Goal: Information Seeking & Learning: Learn about a topic

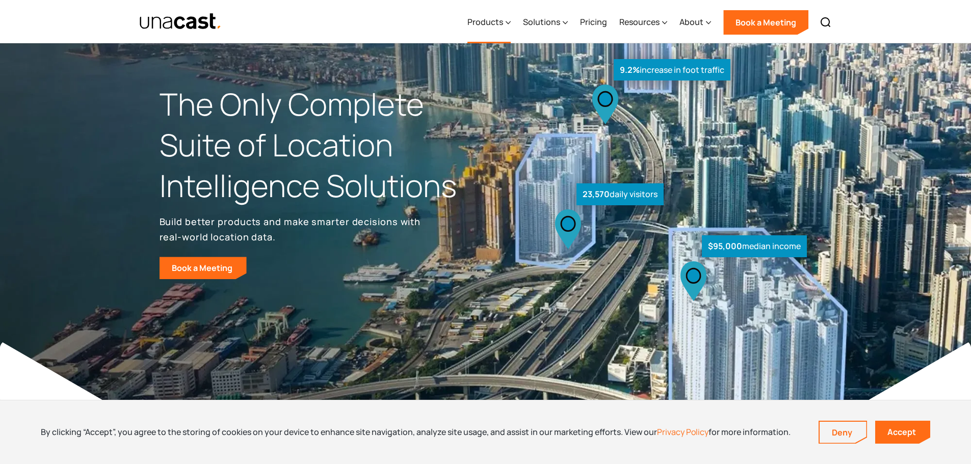
click at [511, 21] on icon at bounding box center [507, 22] width 5 height 11
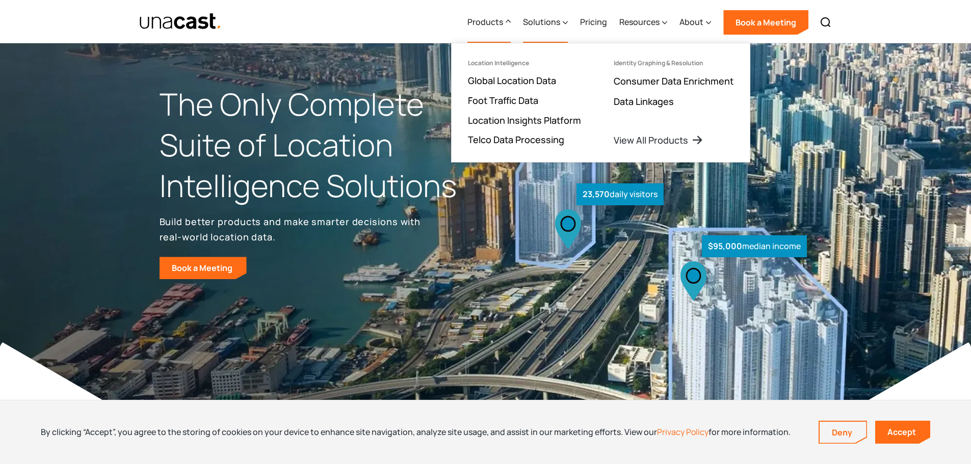
click at [567, 20] on icon at bounding box center [565, 22] width 5 height 11
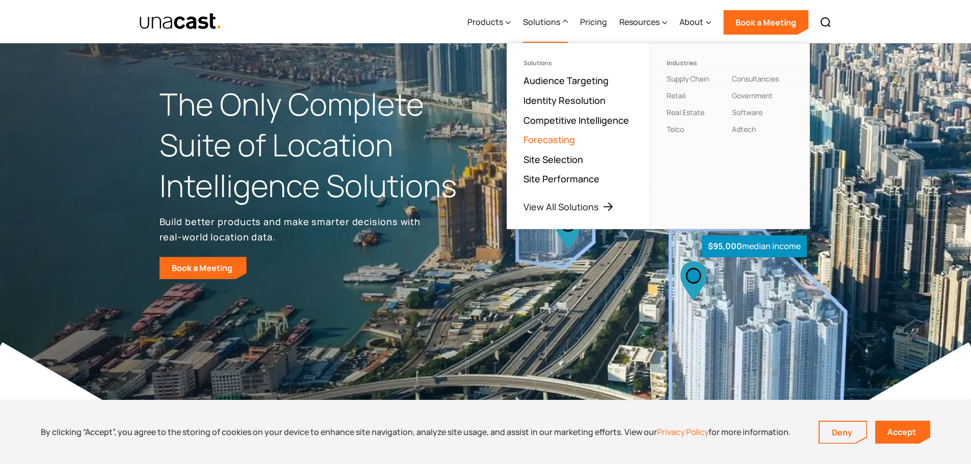
click at [565, 142] on link "Forecasting" at bounding box center [548, 140] width 51 height 12
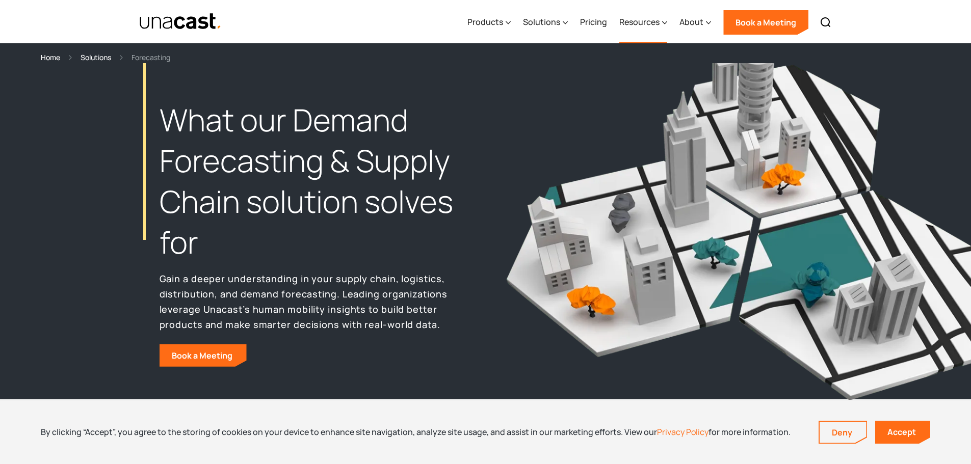
click at [642, 24] on div "Resources" at bounding box center [639, 22] width 40 height 12
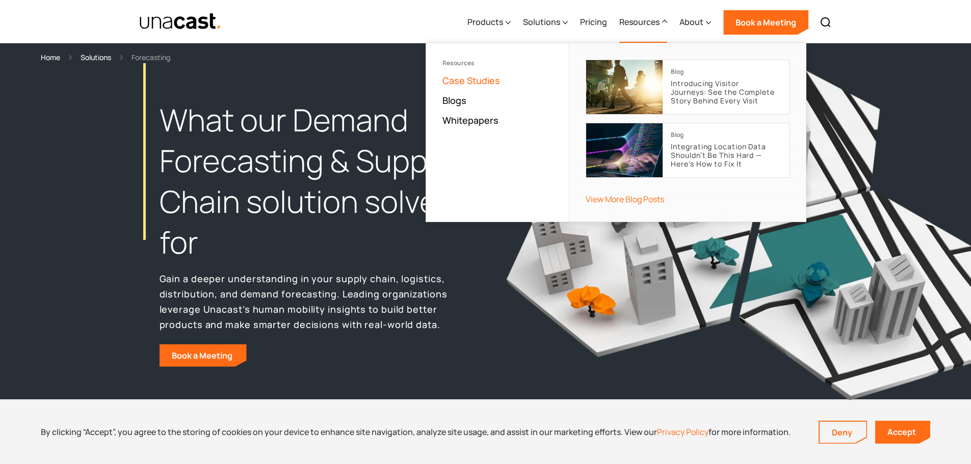
click at [478, 84] on link "Case Studies" at bounding box center [471, 80] width 58 height 12
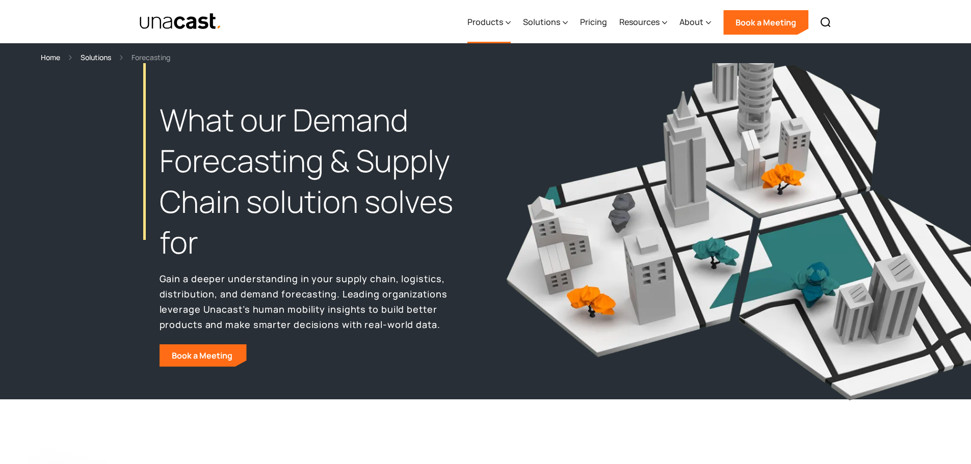
click at [510, 19] on icon at bounding box center [507, 22] width 5 height 11
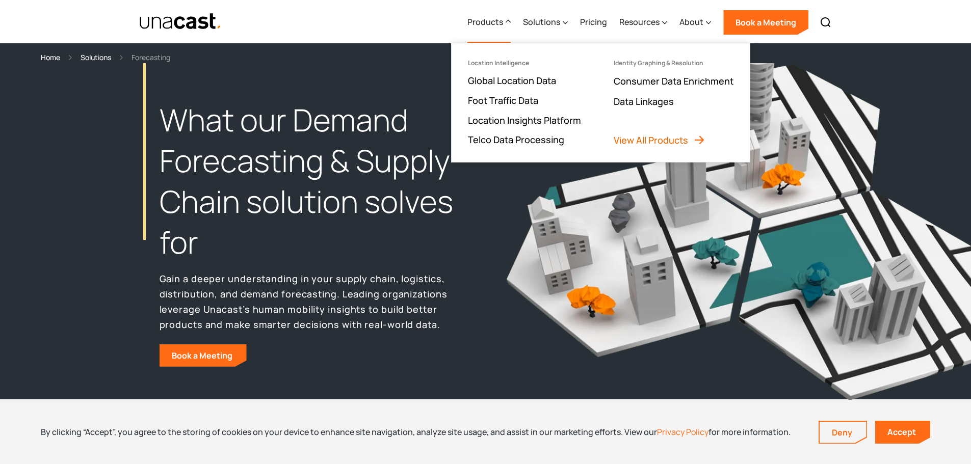
click at [672, 138] on link "View All Products" at bounding box center [660, 140] width 92 height 12
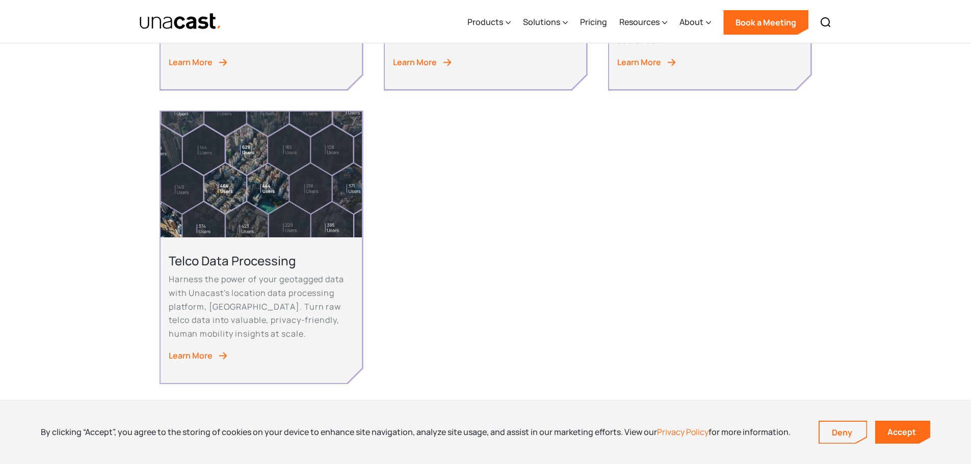
scroll to position [815, 0]
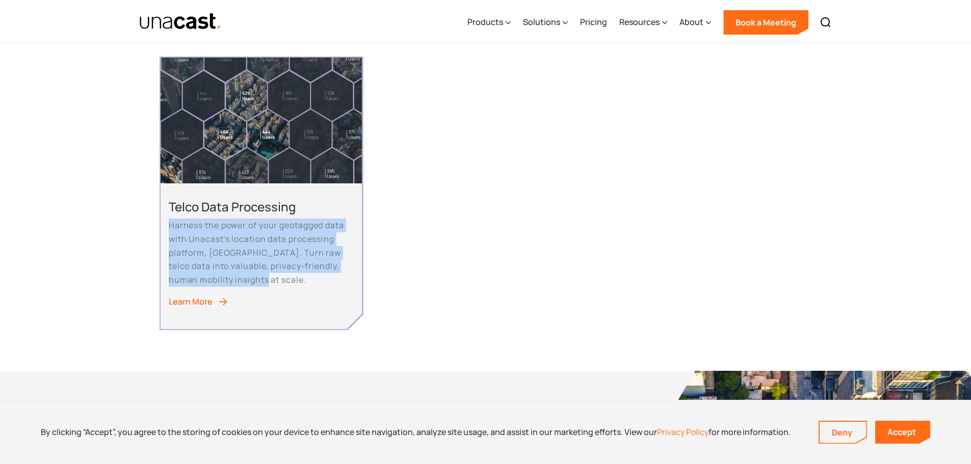
drag, startPoint x: 171, startPoint y: 225, endPoint x: 241, endPoint y: 275, distance: 85.5
click at [241, 275] on p "Harness the power of your geotagged data with Unacast's location data processin…" at bounding box center [261, 253] width 185 height 68
click at [220, 301] on img at bounding box center [223, 302] width 11 height 11
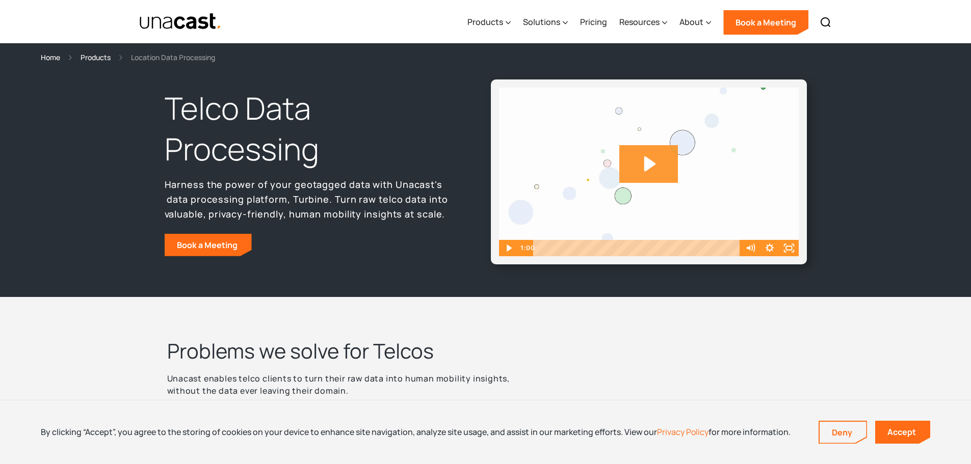
click at [682, 157] on img at bounding box center [649, 172] width 300 height 169
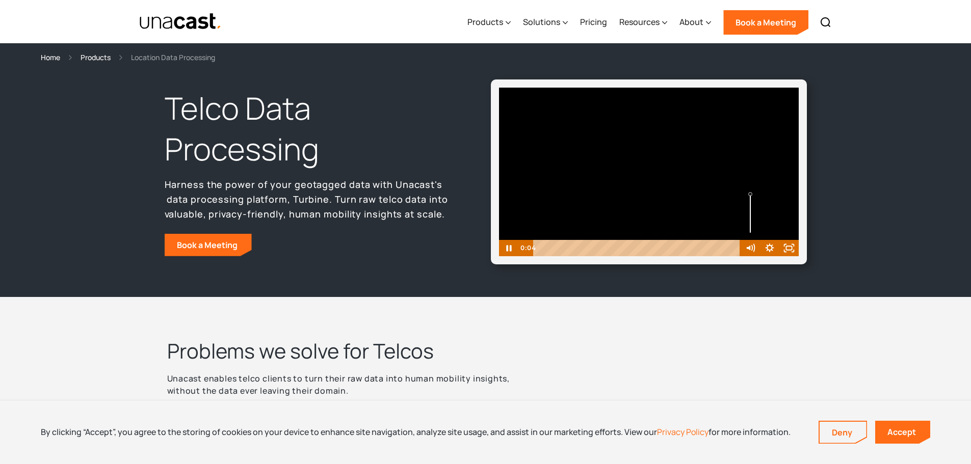
click at [750, 206] on div "Volume" at bounding box center [749, 214] width 19 height 54
click at [748, 215] on div "Volume" at bounding box center [749, 214] width 19 height 54
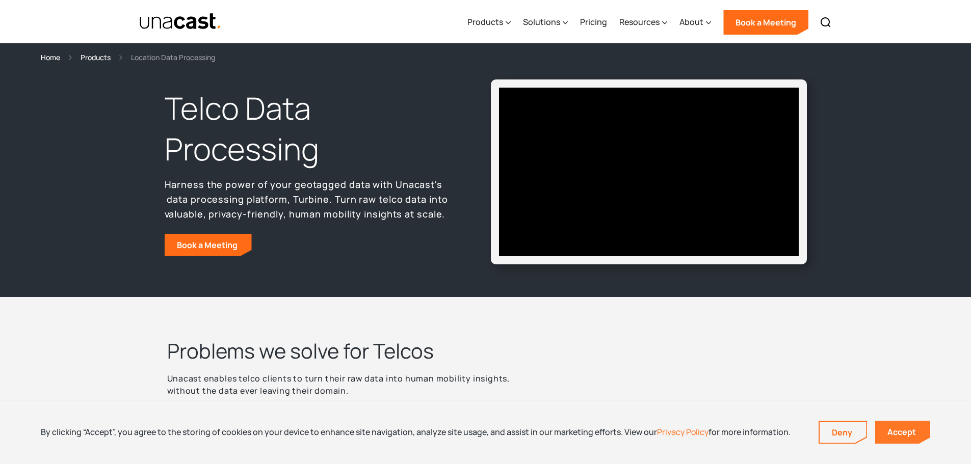
click at [889, 435] on link "Accept" at bounding box center [902, 432] width 55 height 23
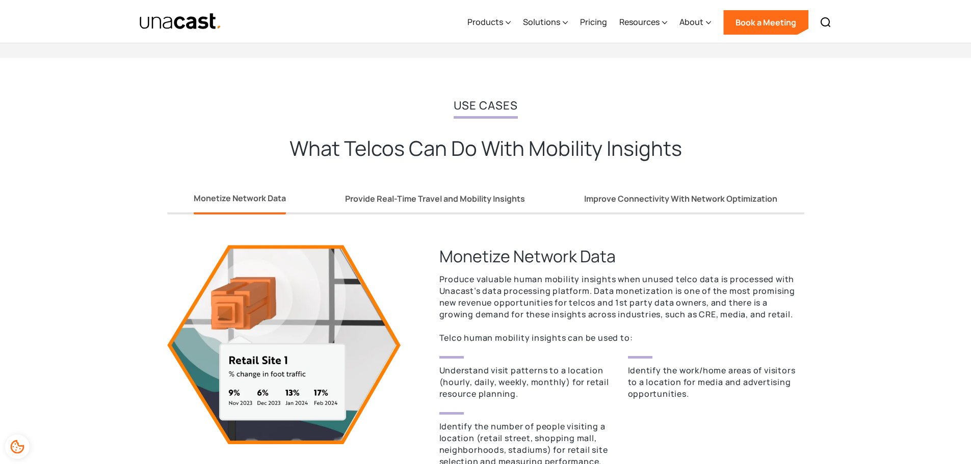
scroll to position [866, 0]
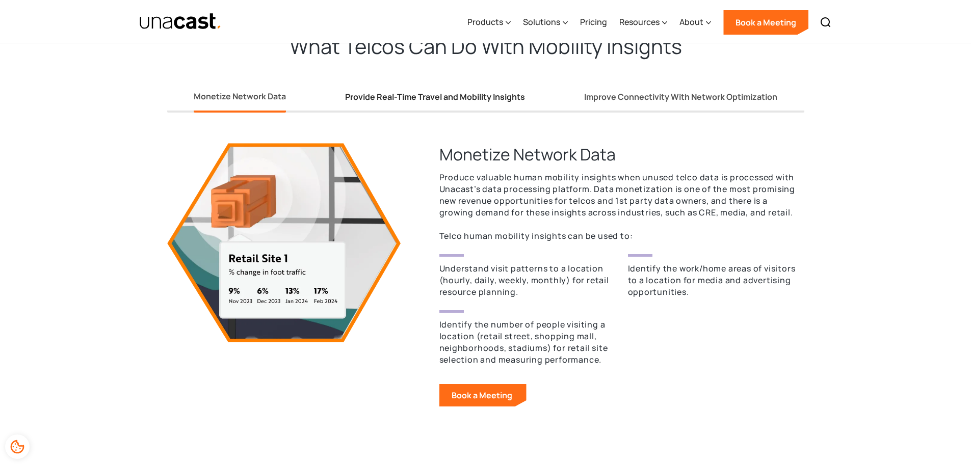
click at [461, 100] on div "Provide Real-Time Travel and Mobility Insights" at bounding box center [435, 97] width 180 height 11
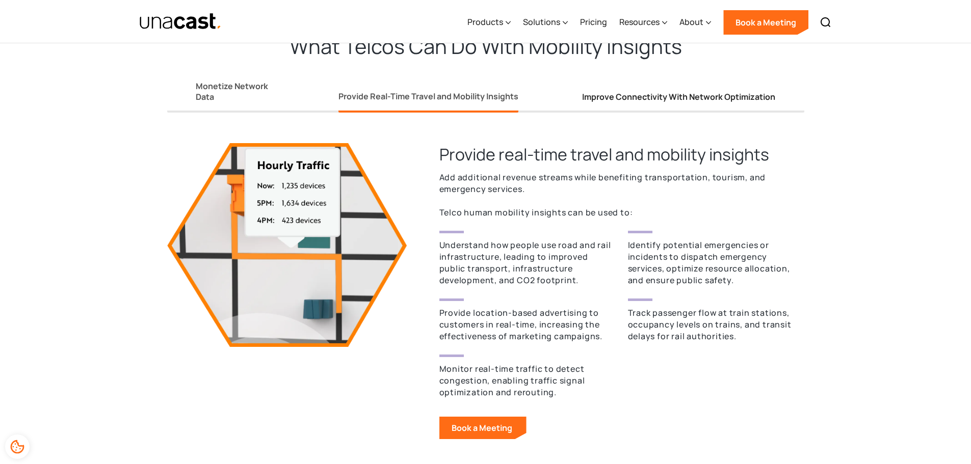
click at [659, 95] on div "Improve Connectivity With Network Optimization" at bounding box center [678, 97] width 193 height 11
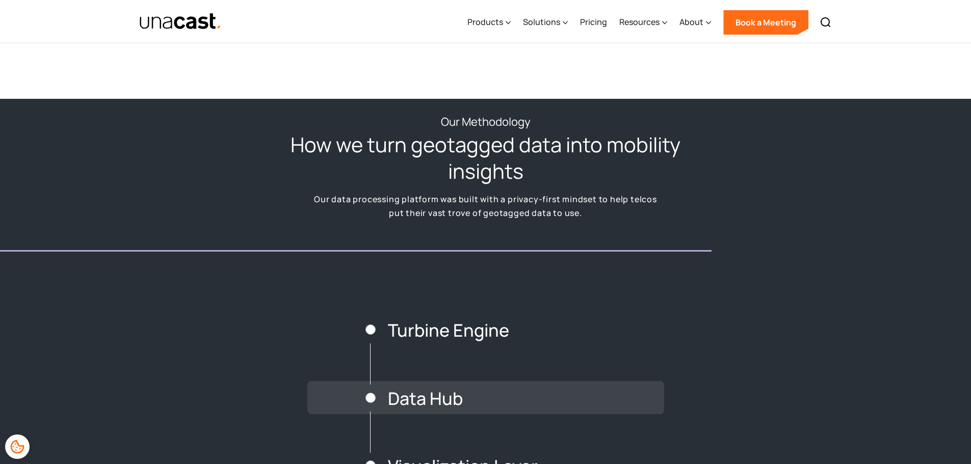
scroll to position [1172, 0]
